Goal: Communication & Community: Answer question/provide support

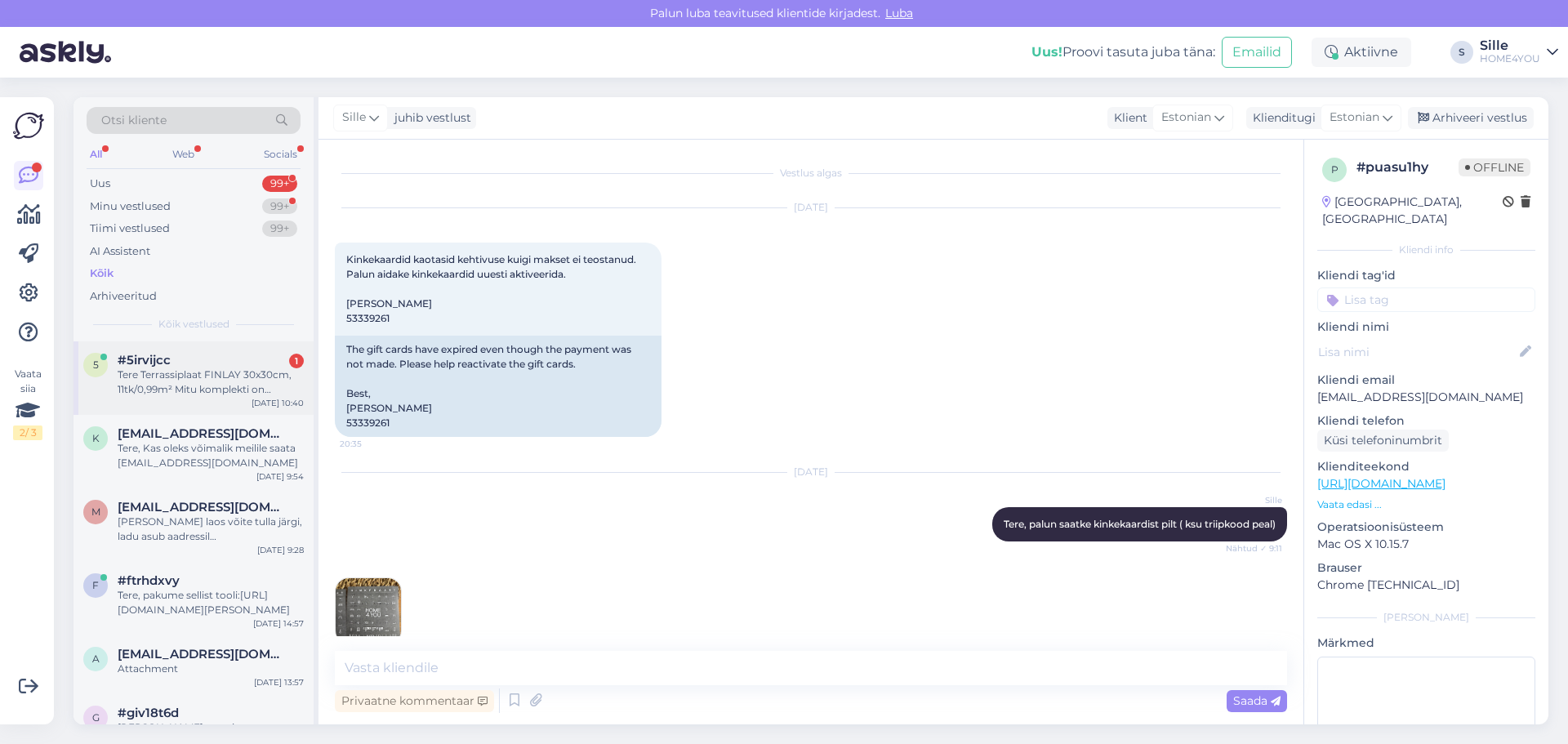
click at [253, 361] on div "#5irvijcc 1" at bounding box center [211, 360] width 186 height 15
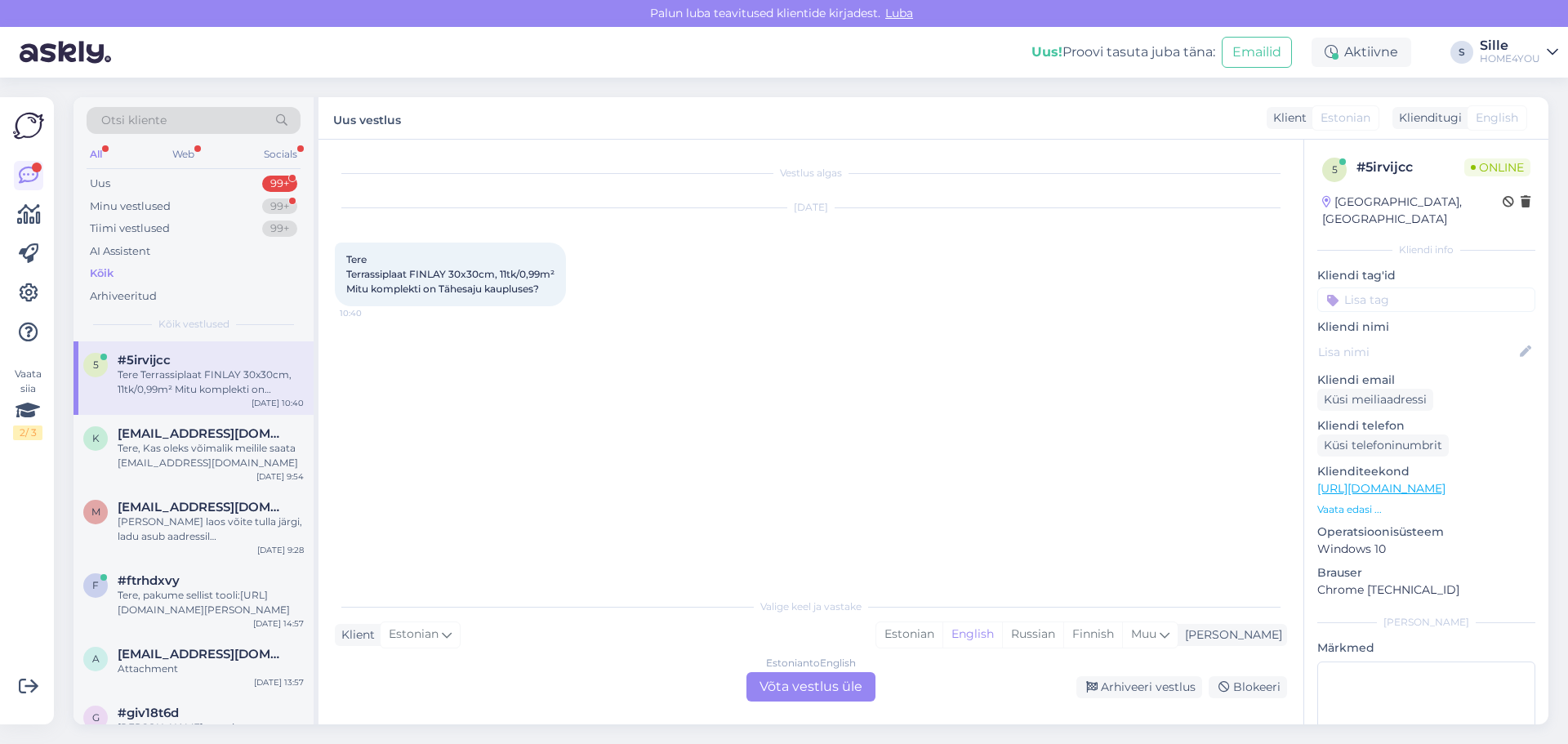
click at [817, 683] on div "Estonian to English Võta vestlus üle" at bounding box center [810, 686] width 129 height 29
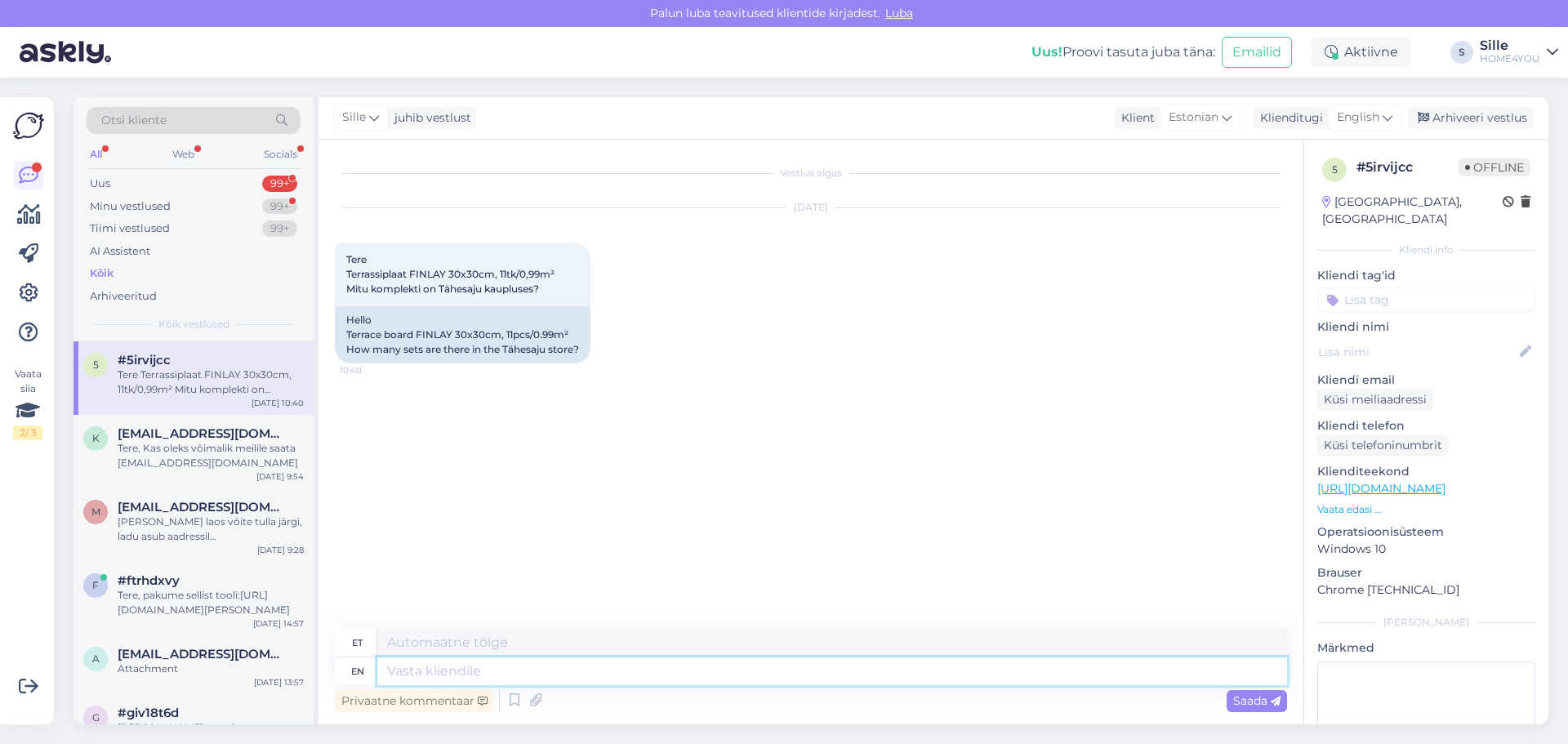
click at [486, 674] on textarea at bounding box center [832, 672] width 910 height 28
type textarea "Tere."
type textarea "Tere. Tähesaju k"
type textarea "Tere. Tähesaju"
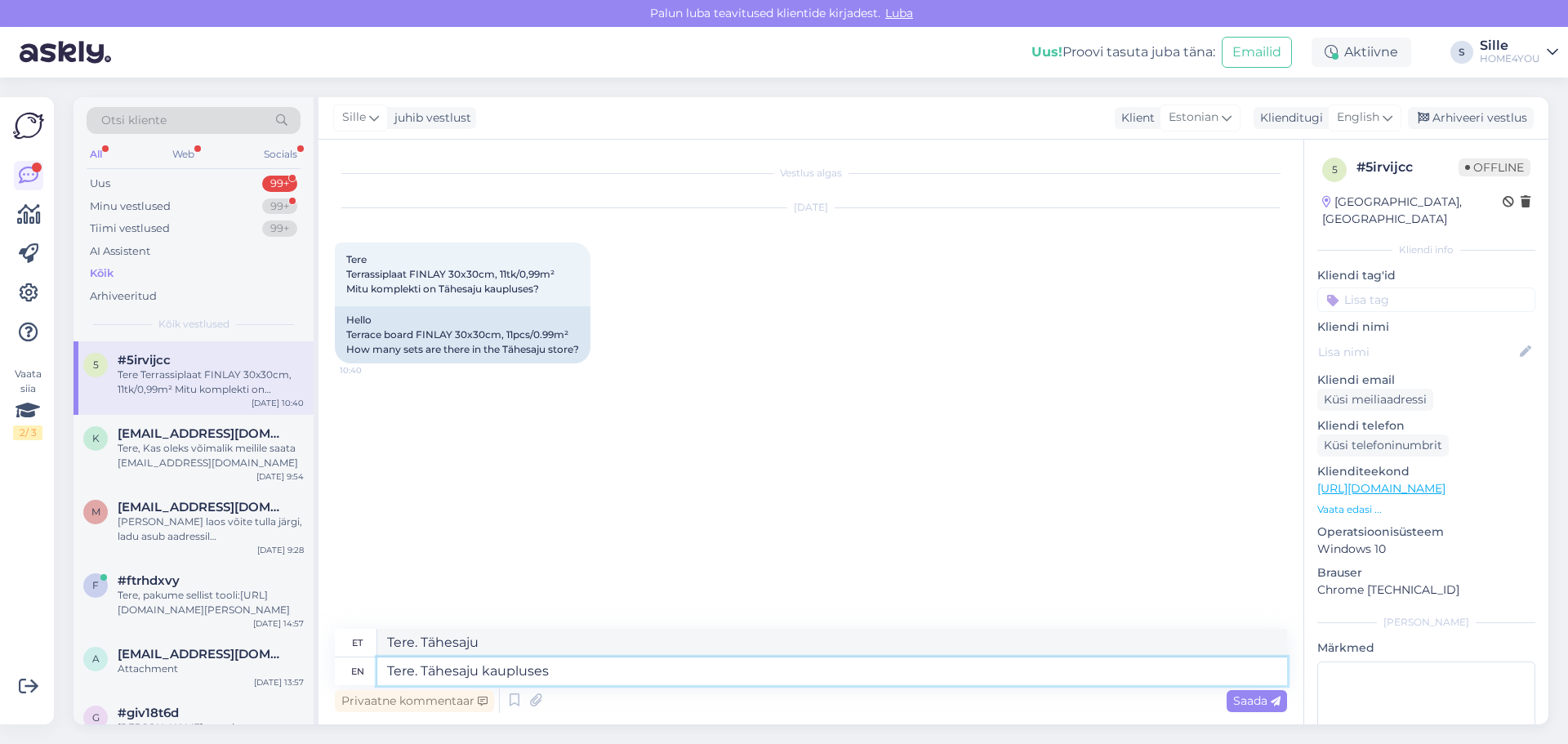
type textarea "Tere. Tähesaju kaupluses"
type textarea "Tere. Tähesaju kaupluses 29"
type textarea "Tere. Tähesaju kaupluses 29 tk"
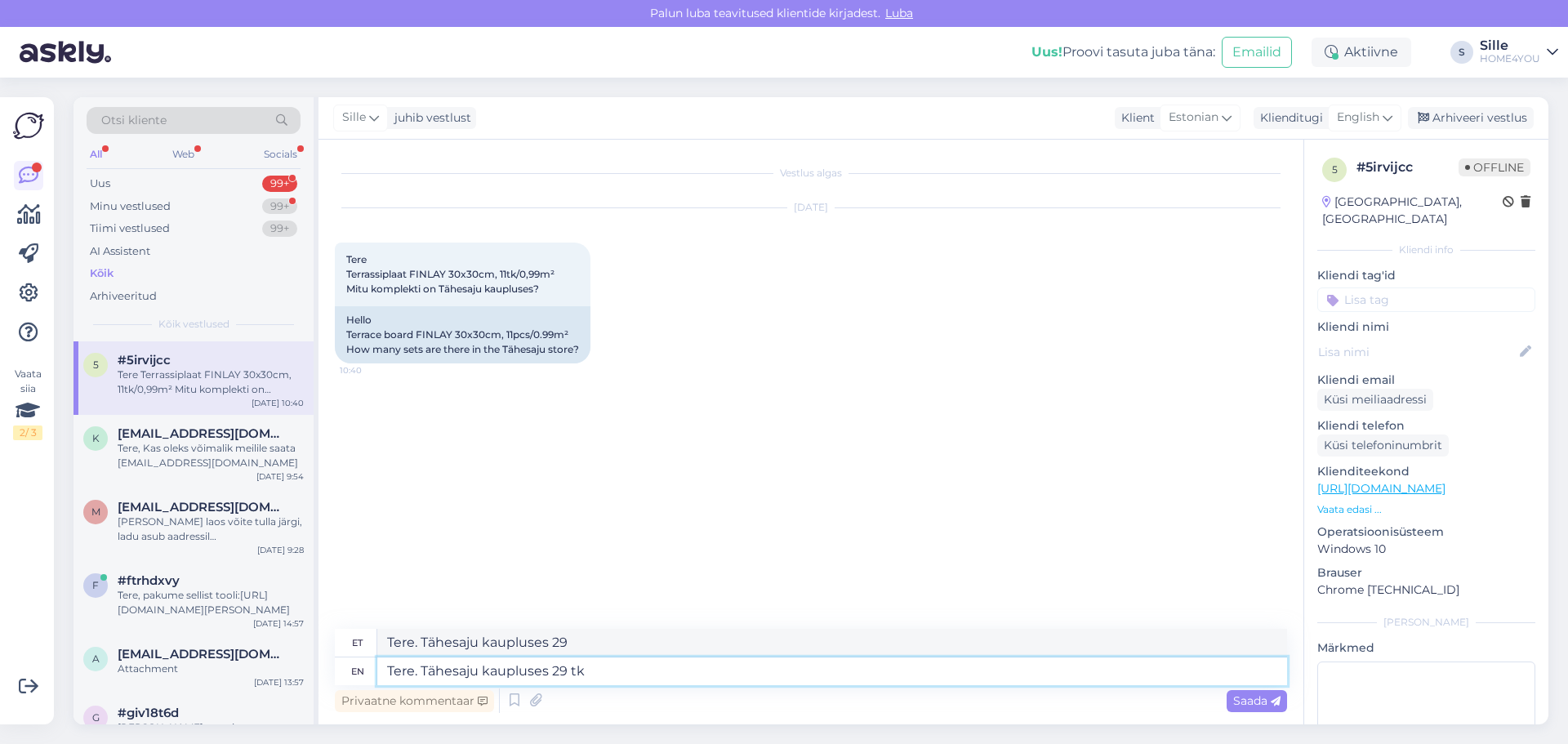
type textarea "Tere. Tähesaju kaupluses 29 tk"
